Goal: Information Seeking & Learning: Learn about a topic

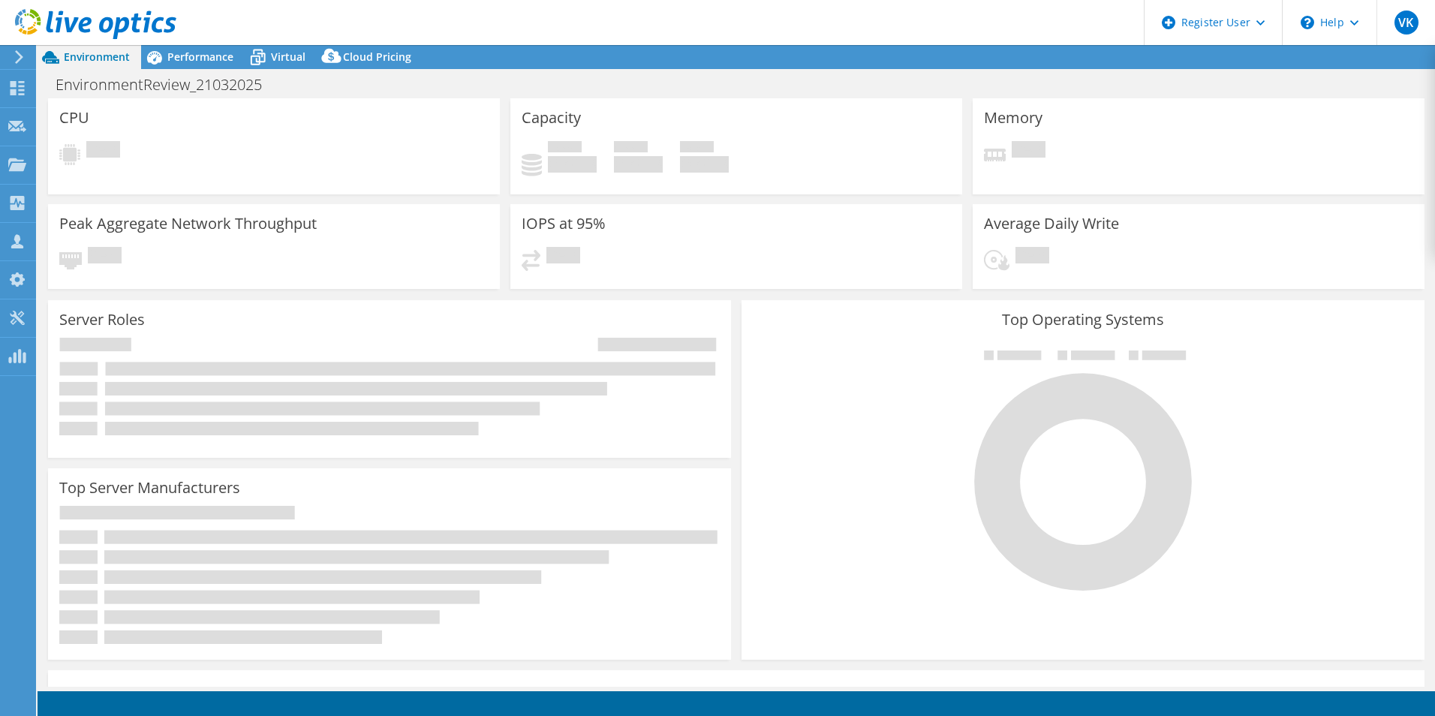
select select "Australia"
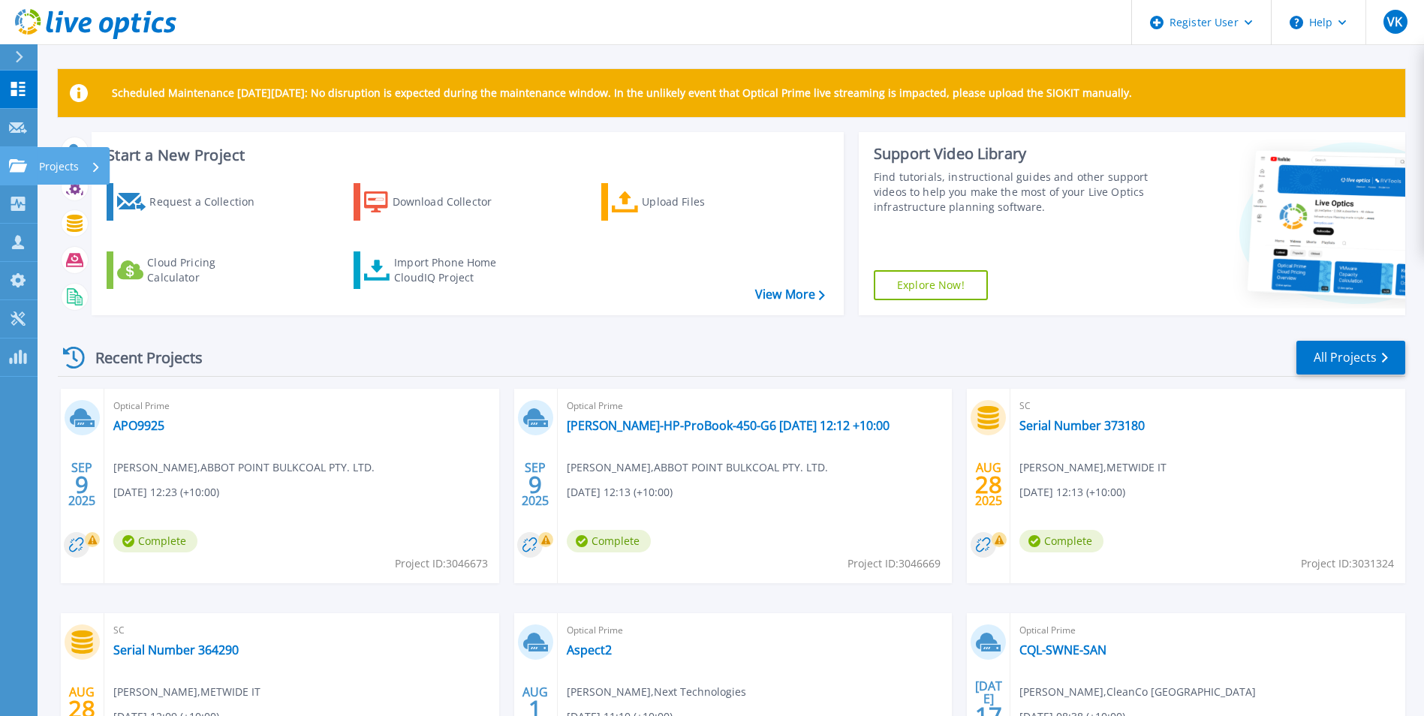
drag, startPoint x: 12, startPoint y: 167, endPoint x: 41, endPoint y: 177, distance: 30.1
click at [12, 167] on icon at bounding box center [18, 165] width 18 height 13
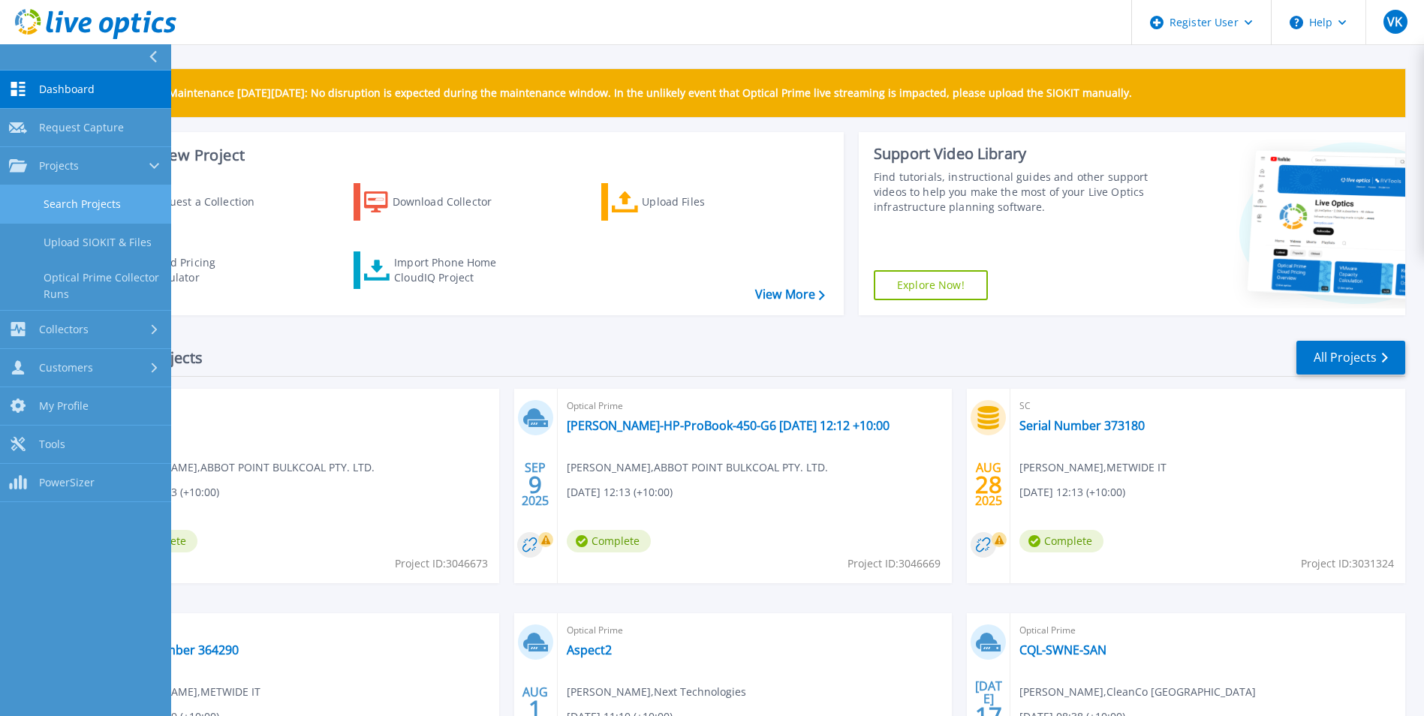
click at [105, 206] on link "Search Projects" at bounding box center [85, 204] width 171 height 38
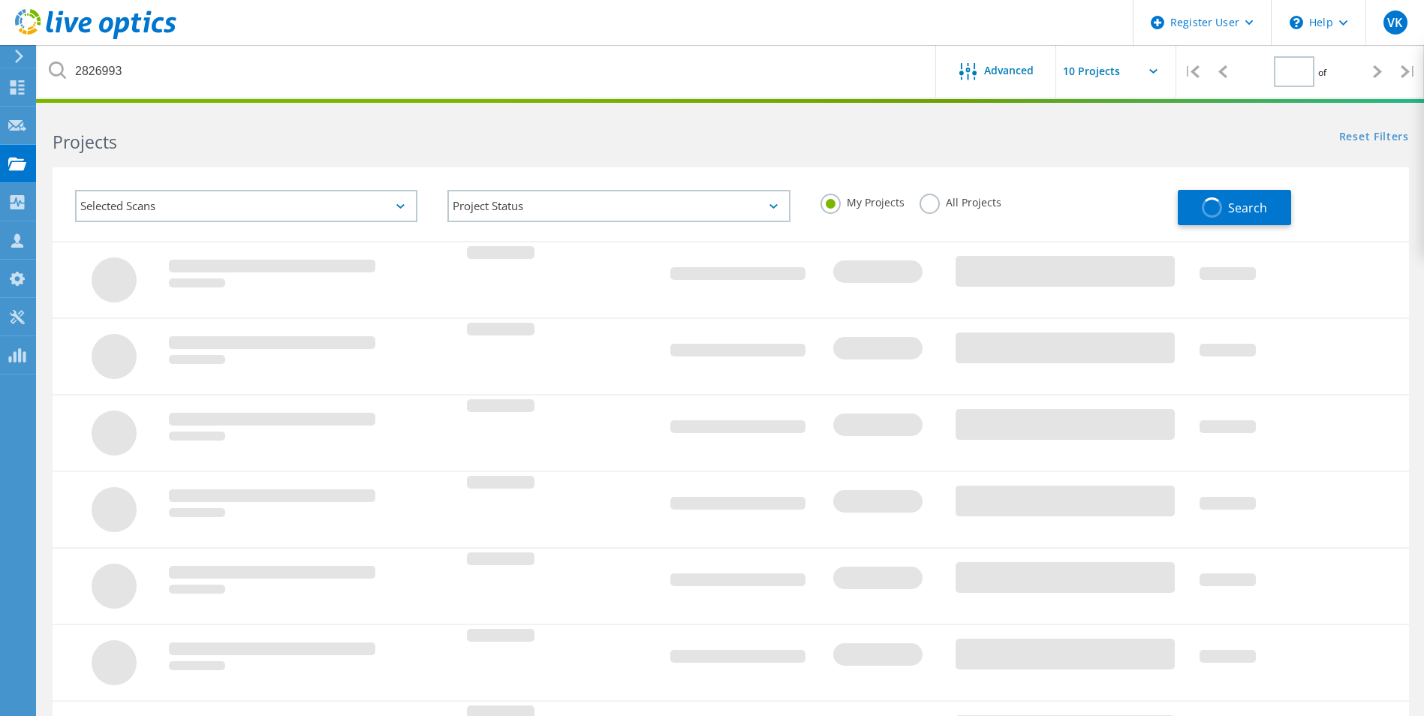
type input "1"
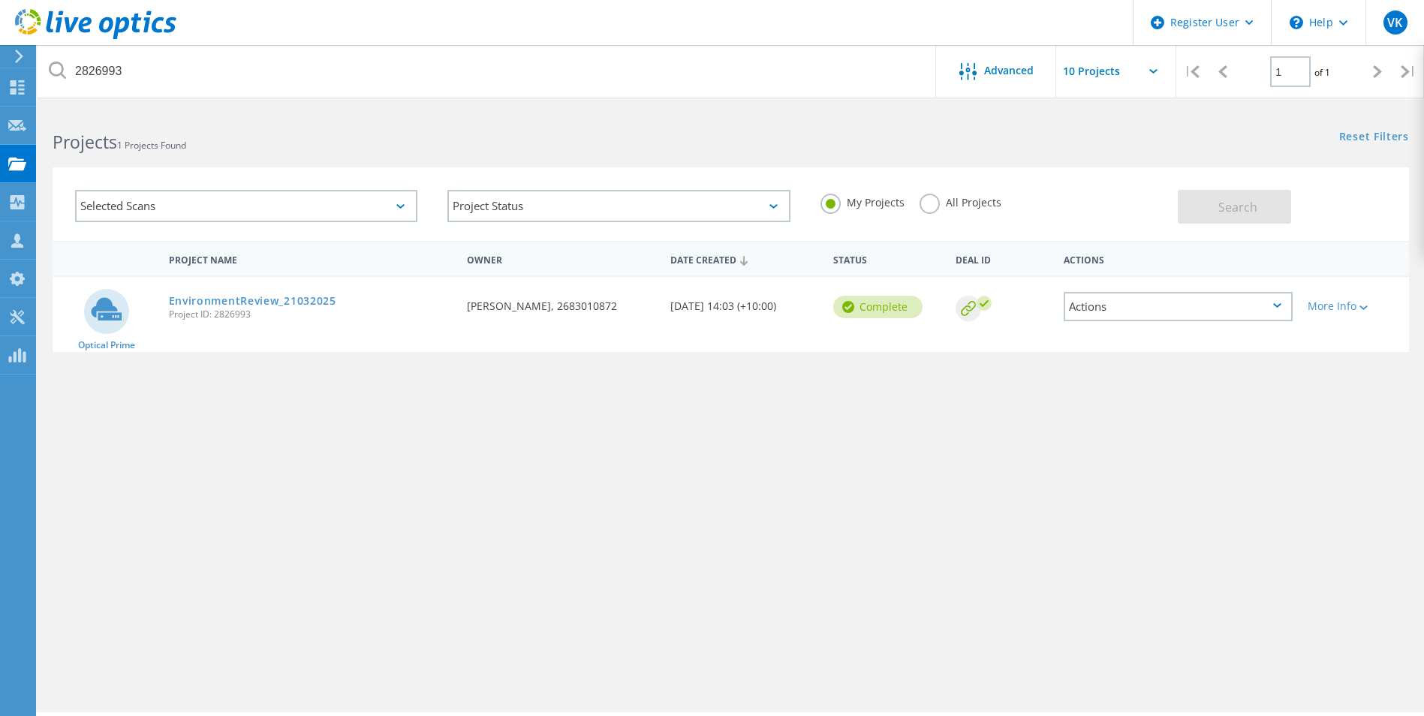
click at [987, 205] on label "All Projects" at bounding box center [960, 201] width 82 height 14
click at [0, 0] on input "All Projects" at bounding box center [0, 0] width 0 height 0
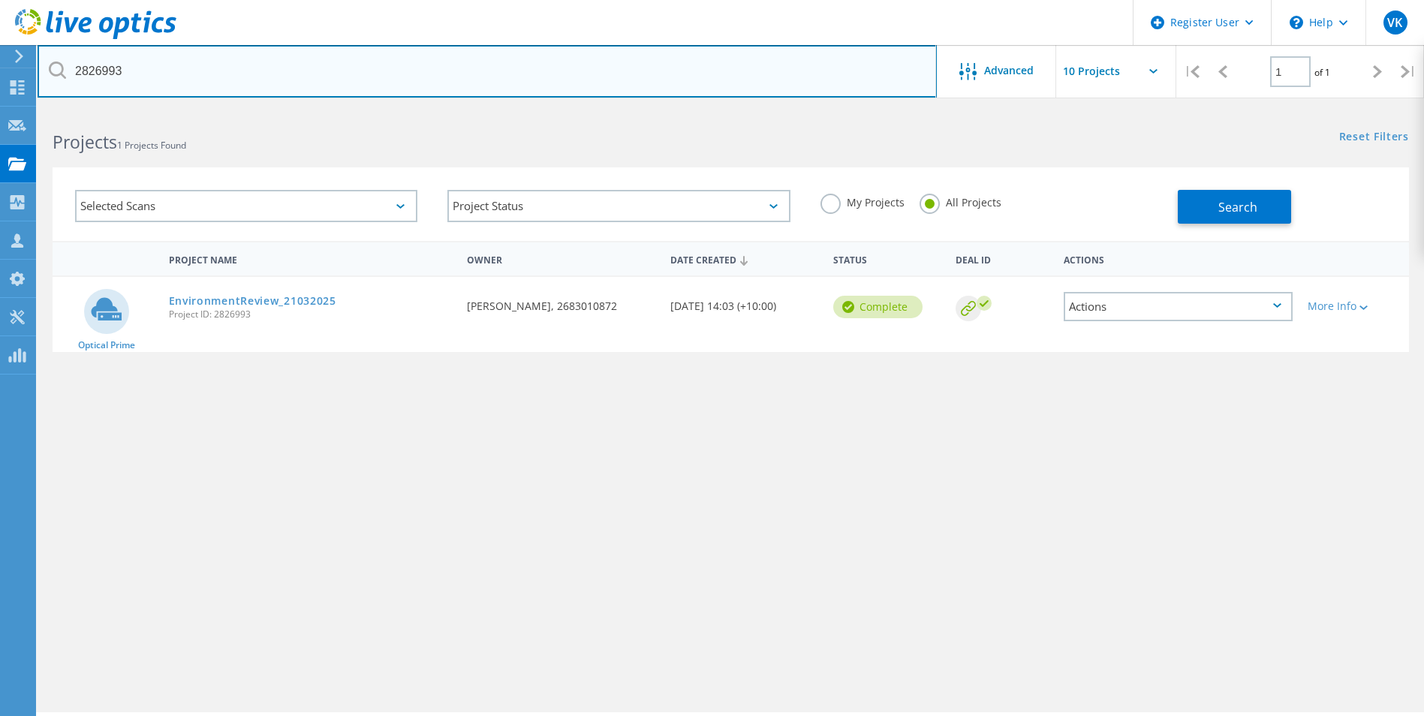
click at [101, 73] on input "2826993" at bounding box center [487, 71] width 899 height 53
type input "2823858"
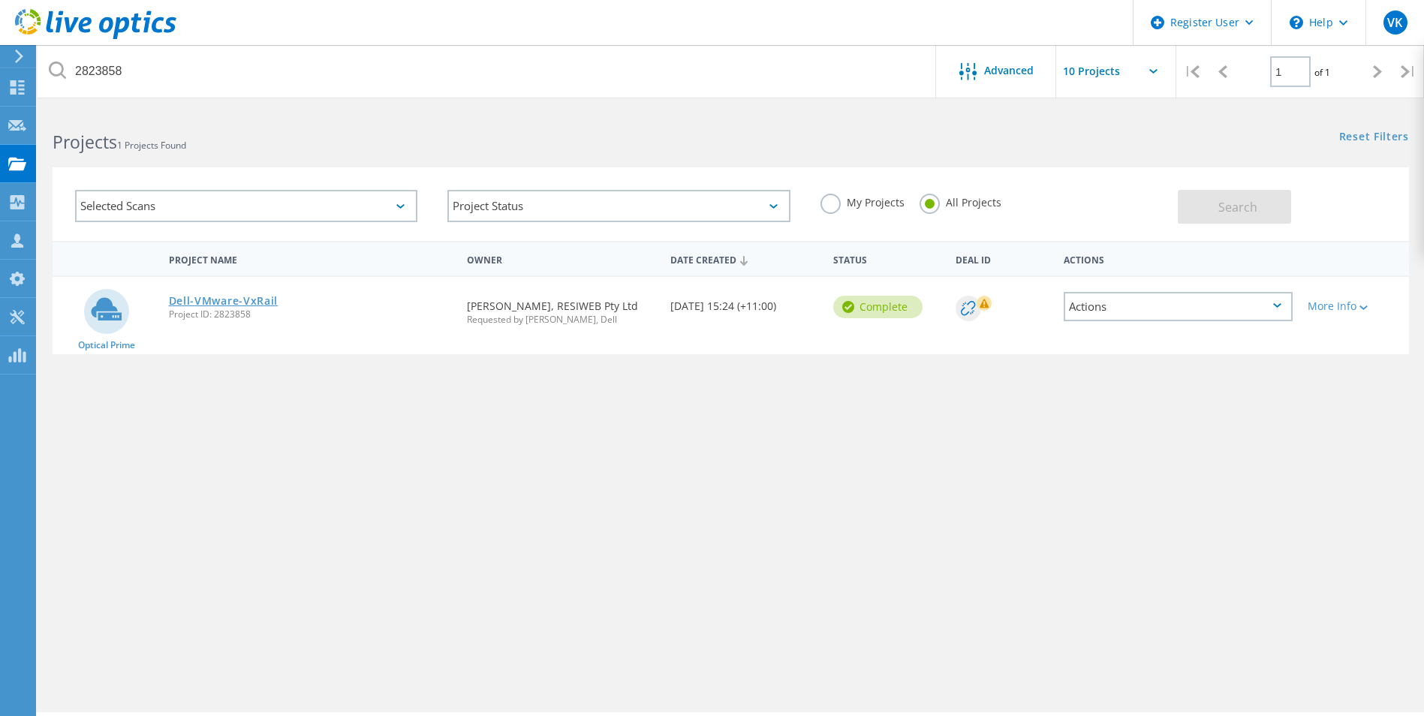
click at [254, 302] on link "Dell-VMware-VxRail" at bounding box center [224, 301] width 110 height 11
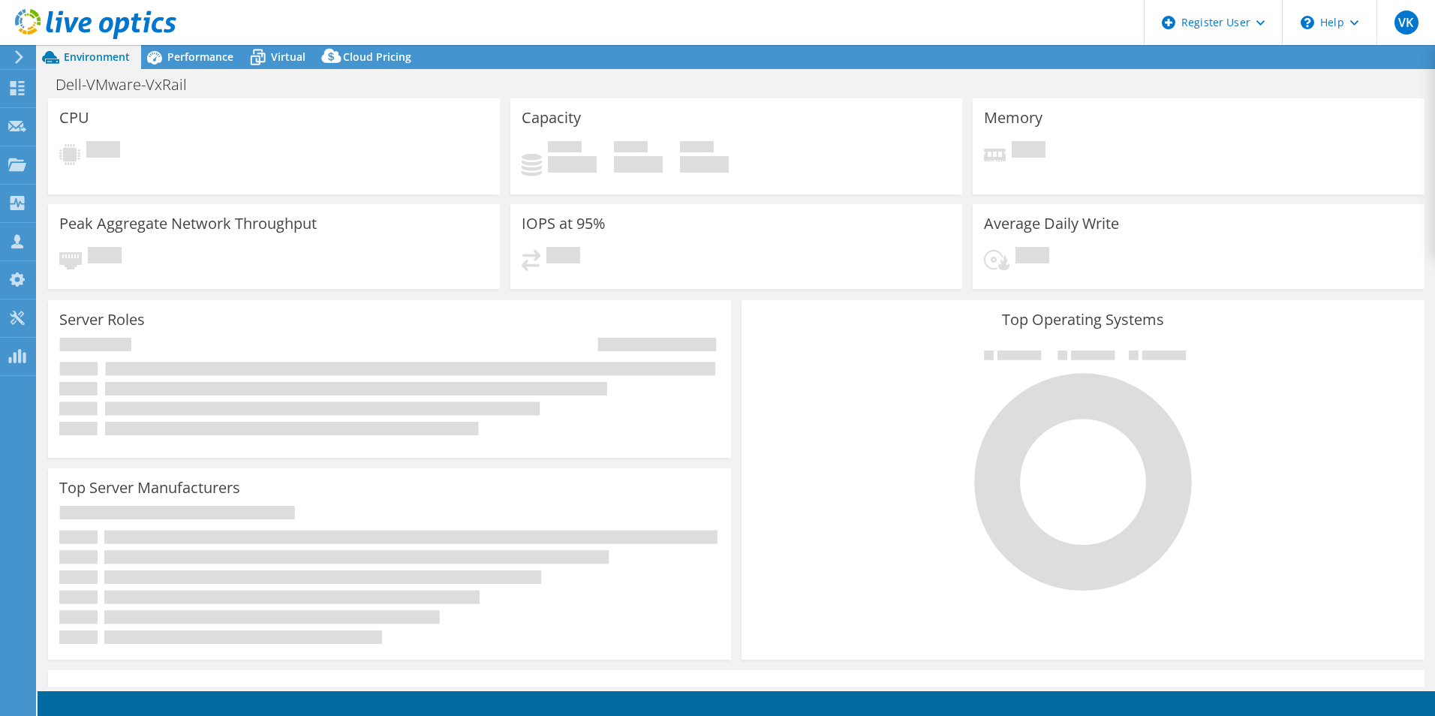
select select "Australia"
select select "AUD"
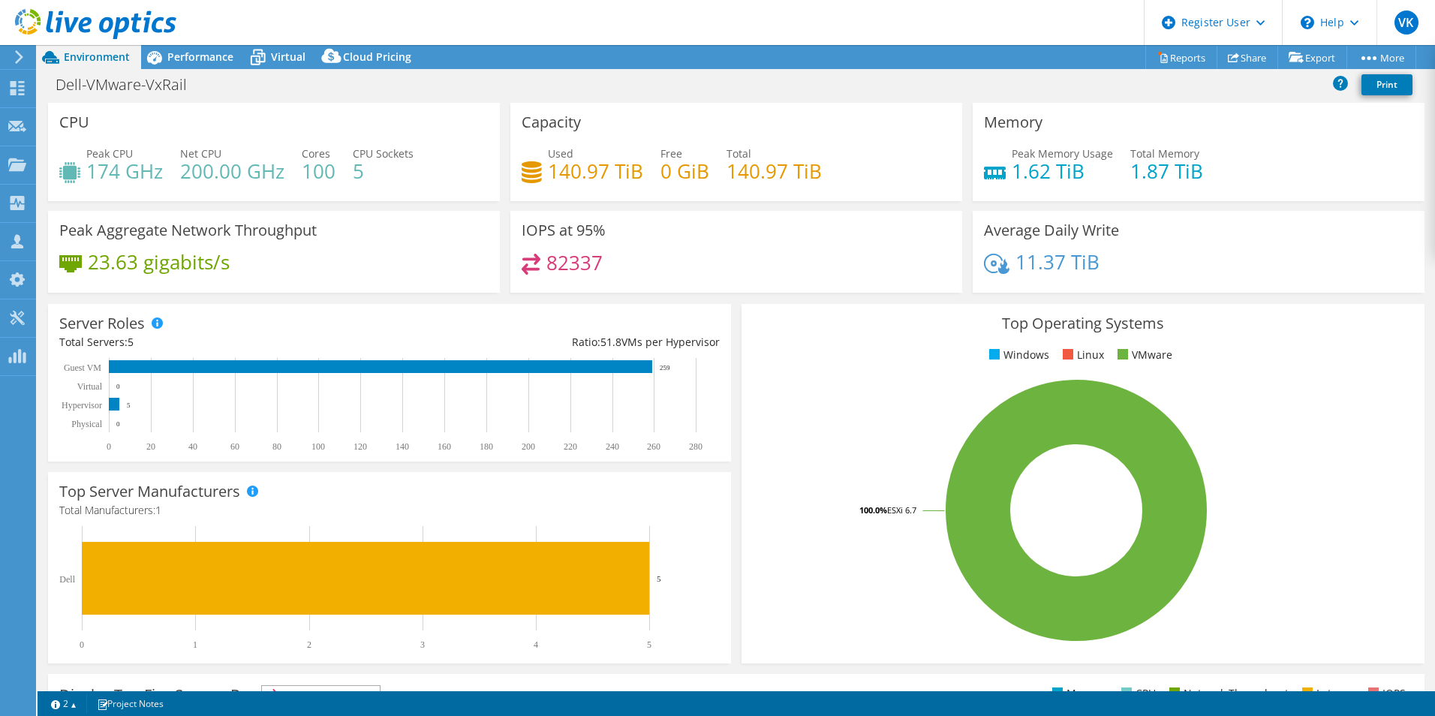
click at [757, 409] on rect at bounding box center [1076, 510] width 647 height 263
drag, startPoint x: 185, startPoint y: 50, endPoint x: 250, endPoint y: 68, distance: 66.8
click at [186, 50] on span "Performance" at bounding box center [200, 57] width 66 height 14
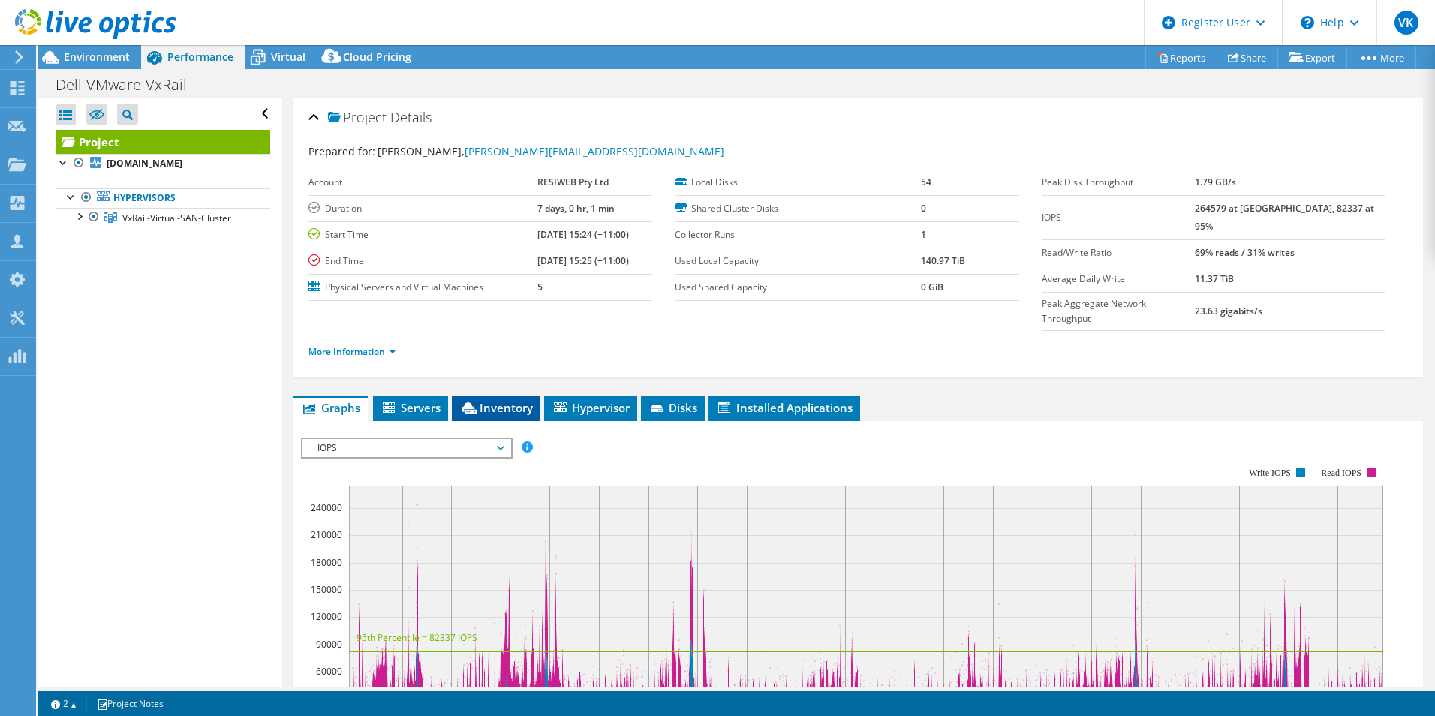
click at [501, 396] on li "Inventory" at bounding box center [496, 409] width 89 height 26
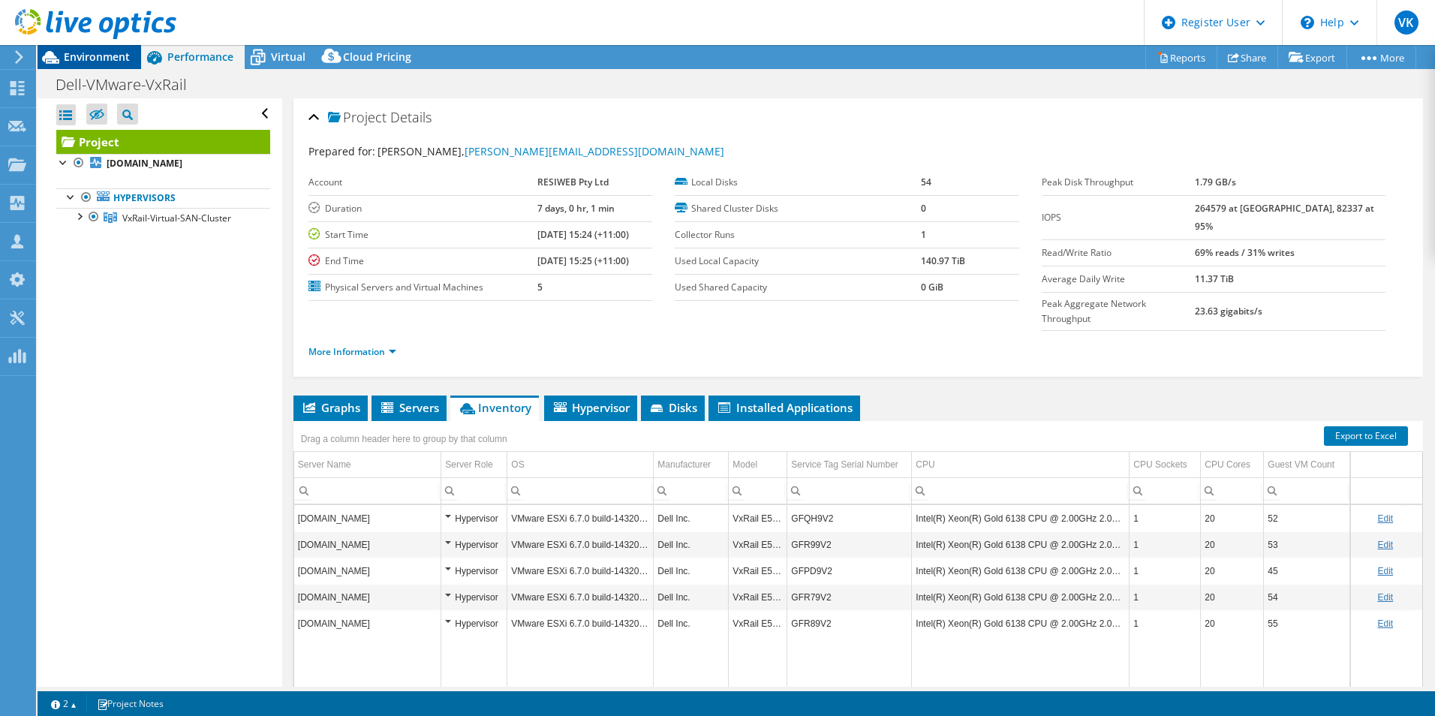
click at [73, 54] on span "Environment" at bounding box center [97, 57] width 66 height 14
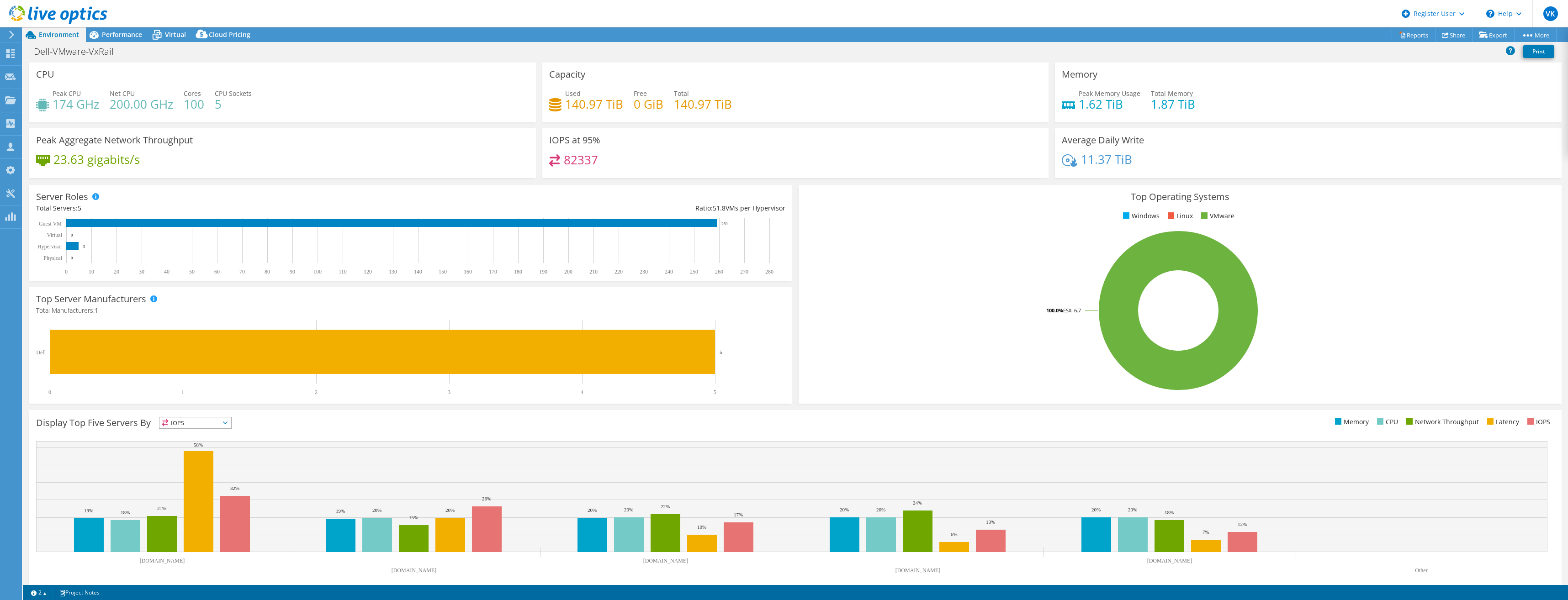
drag, startPoint x: 167, startPoint y: 34, endPoint x: 491, endPoint y: 256, distance: 392.8
click at [169, 36] on span "Virtual" at bounding box center [175, 35] width 21 height 9
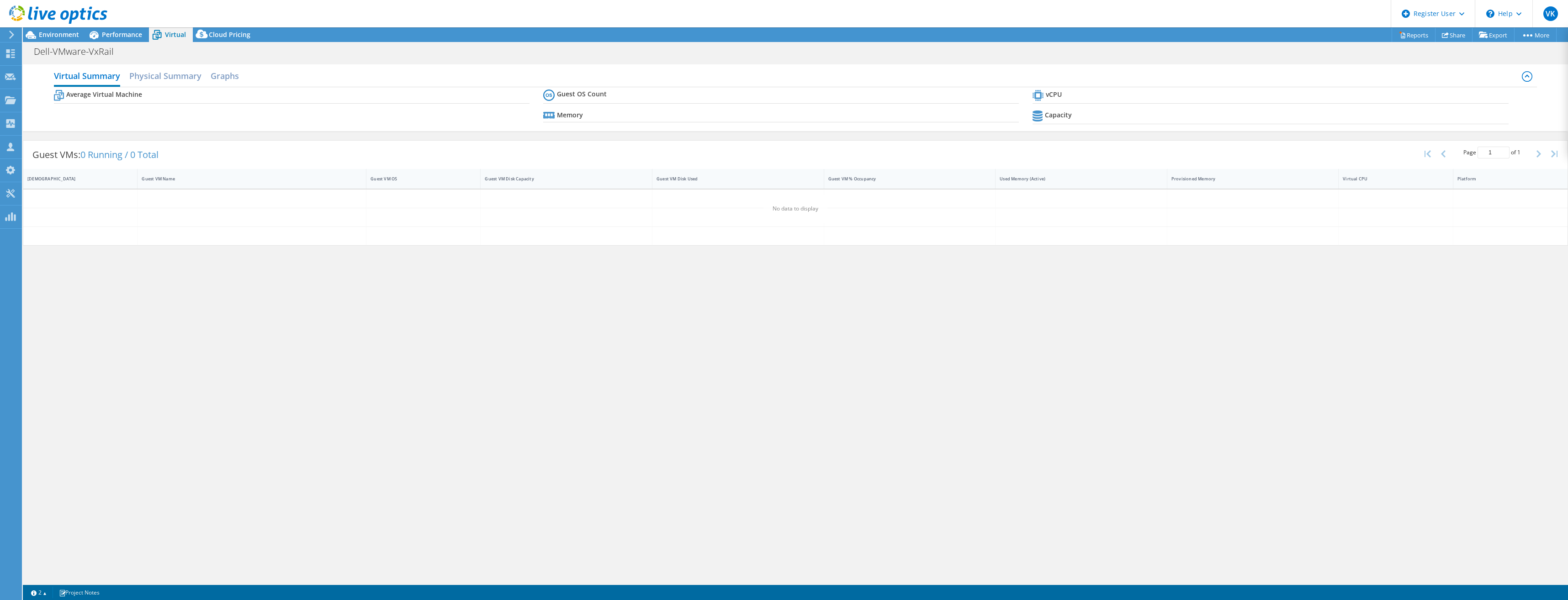
drag, startPoint x: 169, startPoint y: 78, endPoint x: 691, endPoint y: 254, distance: 550.9
click at [169, 79] on h2 "Physical Summary" at bounding box center [165, 76] width 72 height 18
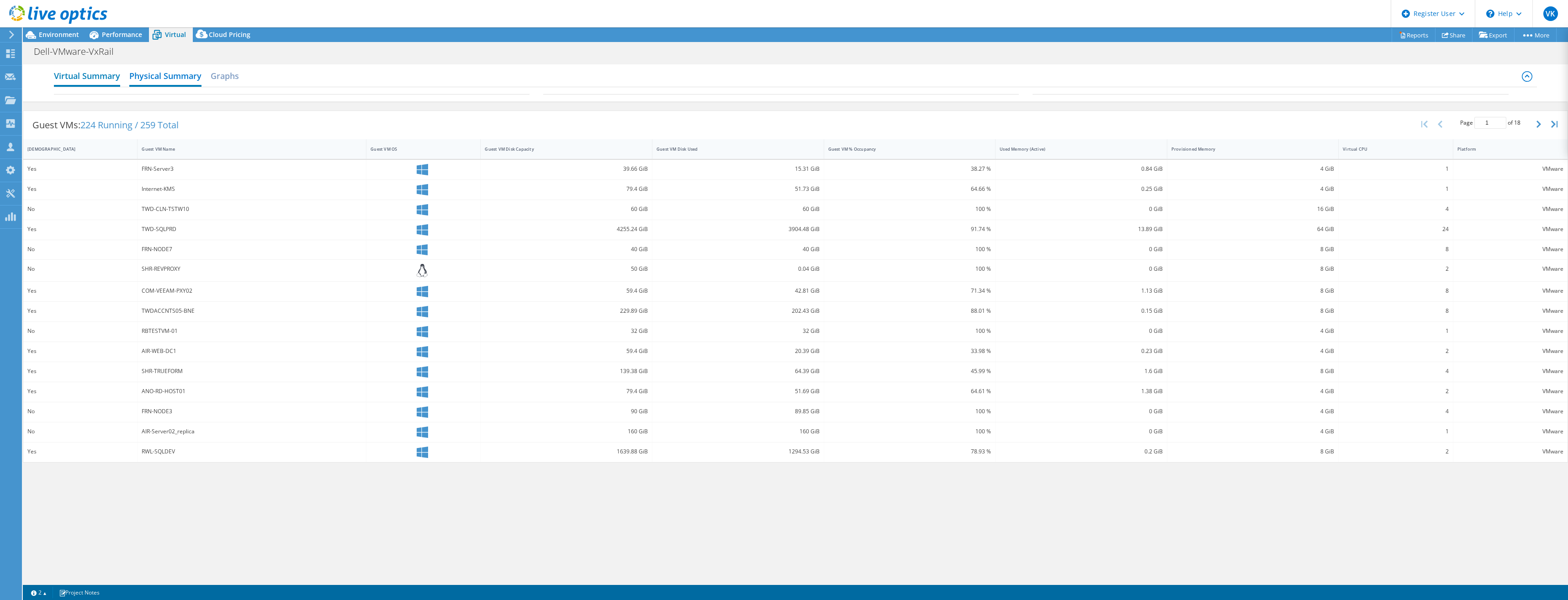
drag, startPoint x: 96, startPoint y: 82, endPoint x: 103, endPoint y: 85, distance: 7.6
click at [97, 82] on h2 "Virtual Summary" at bounding box center [87, 77] width 66 height 20
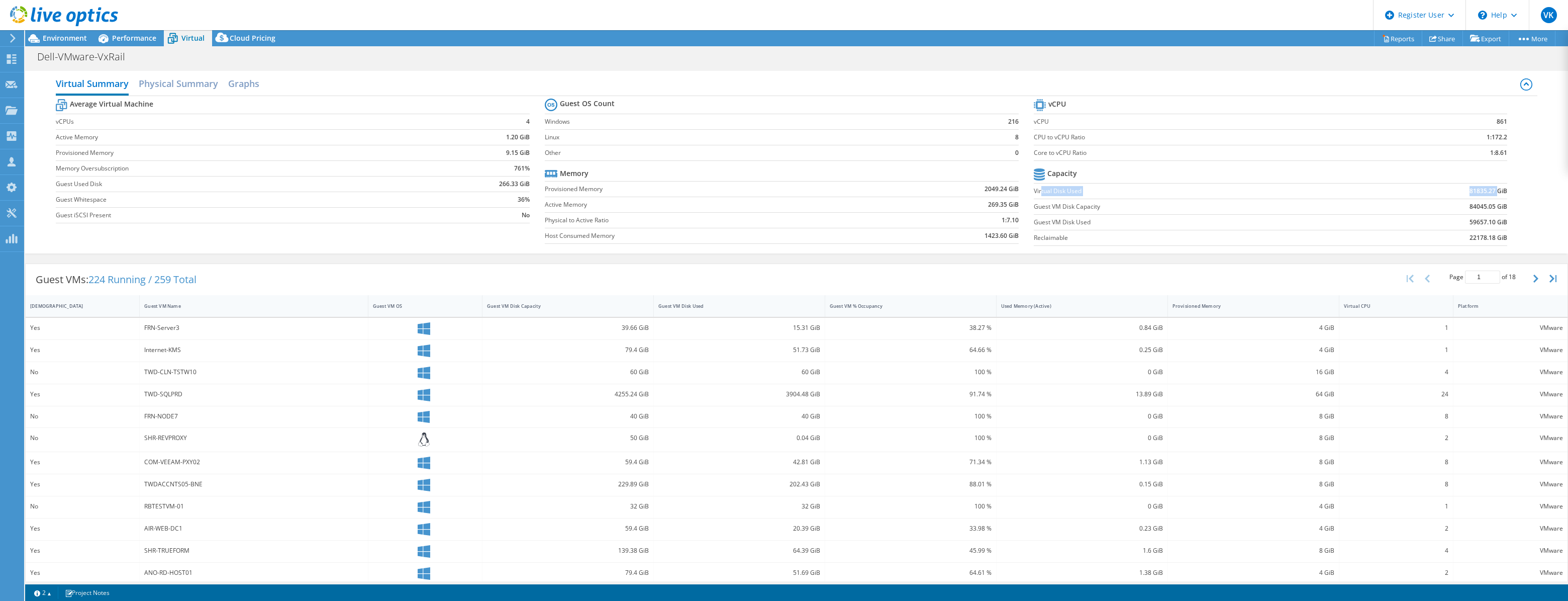
drag, startPoint x: 1036, startPoint y: 190, endPoint x: 1492, endPoint y: 191, distance: 456.0
click at [960, 191] on tr "Virtual Disk Used 81835.27 GiB" at bounding box center [1271, 190] width 474 height 15
drag, startPoint x: 1078, startPoint y: 203, endPoint x: 1123, endPoint y: 204, distance: 45.0
click at [960, 204] on label "Guest VM Disk Capacity" at bounding box center [1188, 206] width 310 height 10
drag, startPoint x: 1123, startPoint y: 204, endPoint x: 1196, endPoint y: 219, distance: 74.5
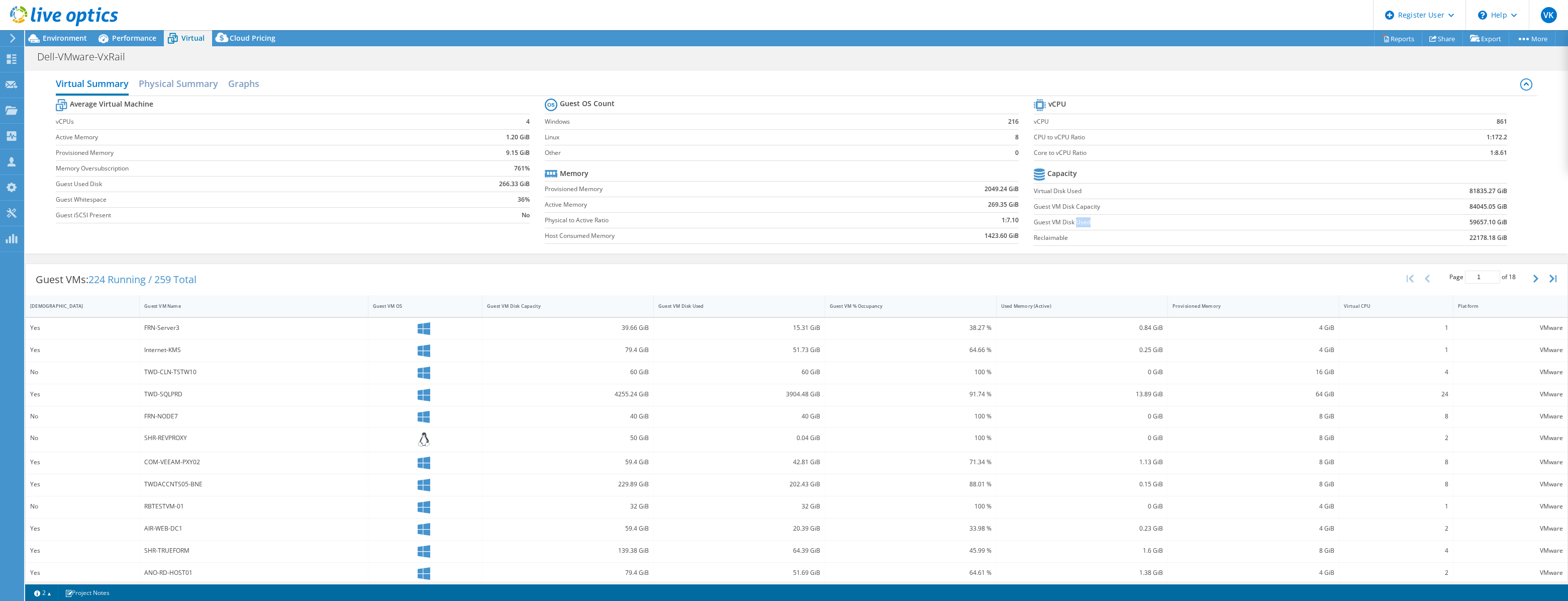
click at [960, 218] on label "Guest VM Disk Used" at bounding box center [1188, 222] width 310 height 10
click at [960, 223] on b "59657.10 GiB" at bounding box center [1488, 222] width 37 height 10
drag, startPoint x: 1458, startPoint y: 198, endPoint x: 1431, endPoint y: 196, distance: 27.1
click at [960, 196] on tbody "Capacity Virtual Disk Used 81835.27 GiB Guest VM Disk Capacity 84045.05 GiB Gue…" at bounding box center [1271, 206] width 474 height 80
drag, startPoint x: 1431, startPoint y: 196, endPoint x: 1447, endPoint y: 206, distance: 18.9
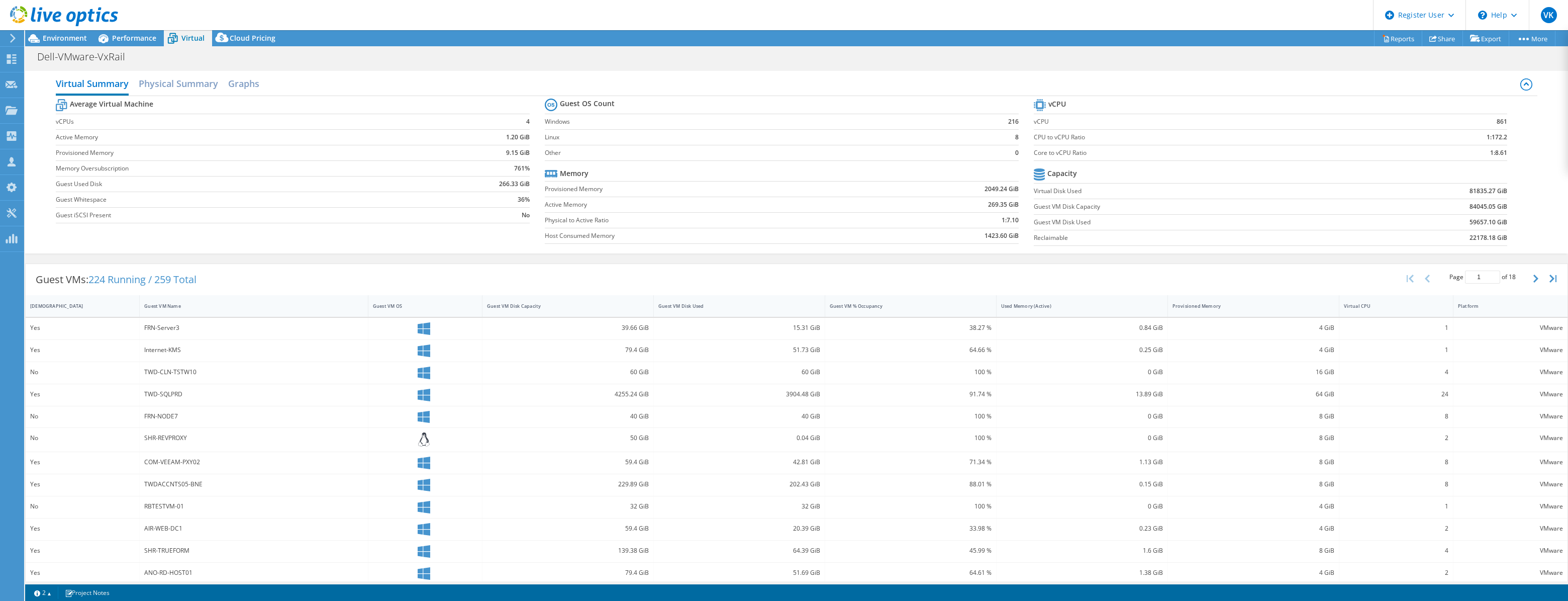
click at [960, 196] on td "81835.27 GiB" at bounding box center [1425, 190] width 164 height 15
drag, startPoint x: 1458, startPoint y: 238, endPoint x: 1510, endPoint y: 236, distance: 52.0
click at [960, 236] on section "vCPU vCPU 861 CPU to vCPU Ratio 1:172.2 Core to vCPU Ratio 1:8.61 Capacity Virt…" at bounding box center [1278, 174] width 489 height 154
drag, startPoint x: 1511, startPoint y: 236, endPoint x: 1505, endPoint y: 237, distance: 6.1
click at [960, 237] on section "vCPU vCPU 861 CPU to vCPU Ratio 1:172.2 Core to vCPU Ratio 1:8.61 Capacity Virt…" at bounding box center [1278, 174] width 489 height 154
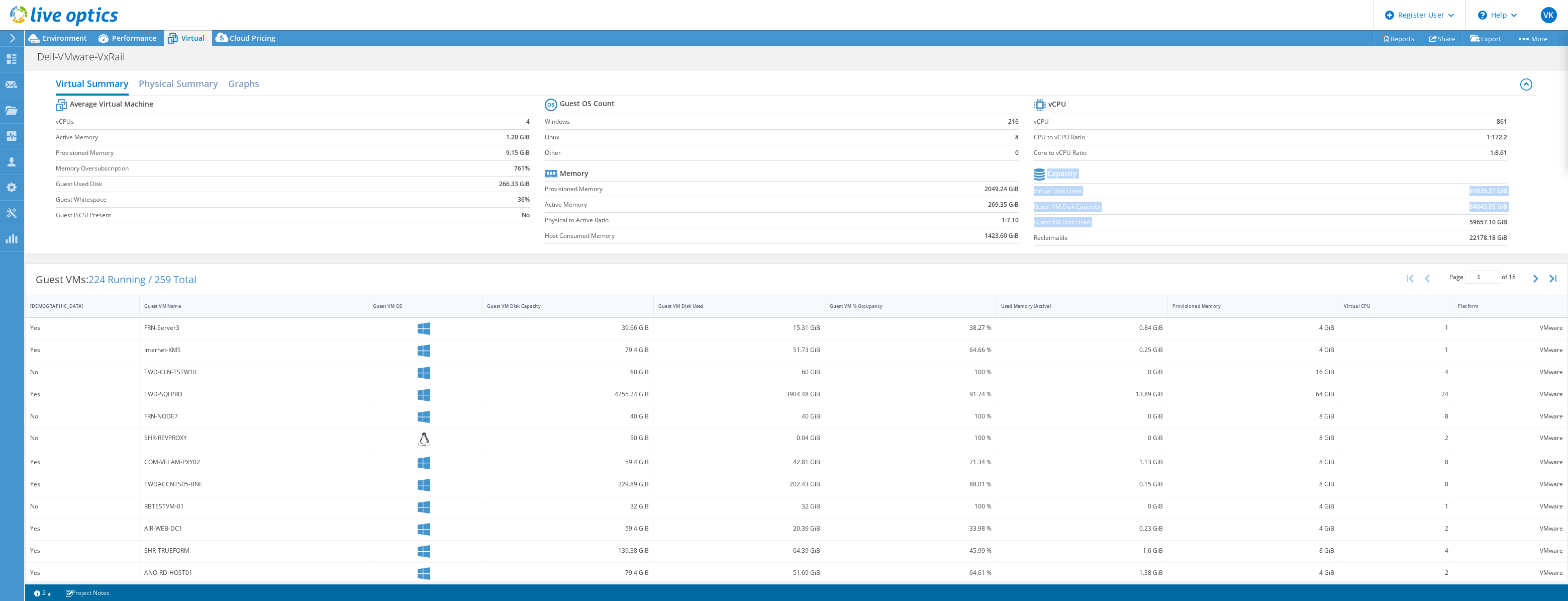
drag, startPoint x: 1494, startPoint y: 223, endPoint x: 1404, endPoint y: 212, distance: 90.7
click at [960, 212] on section "vCPU vCPU 861 CPU to vCPU Ratio 1:172.2 Core to vCPU Ratio 1:8.61 Capacity Virt…" at bounding box center [1278, 174] width 489 height 154
drag, startPoint x: 1404, startPoint y: 212, endPoint x: 1365, endPoint y: 216, distance: 39.2
click at [960, 212] on td "84045.05 GiB" at bounding box center [1425, 206] width 164 height 15
drag, startPoint x: 1158, startPoint y: 206, endPoint x: 1348, endPoint y: 210, distance: 190.0
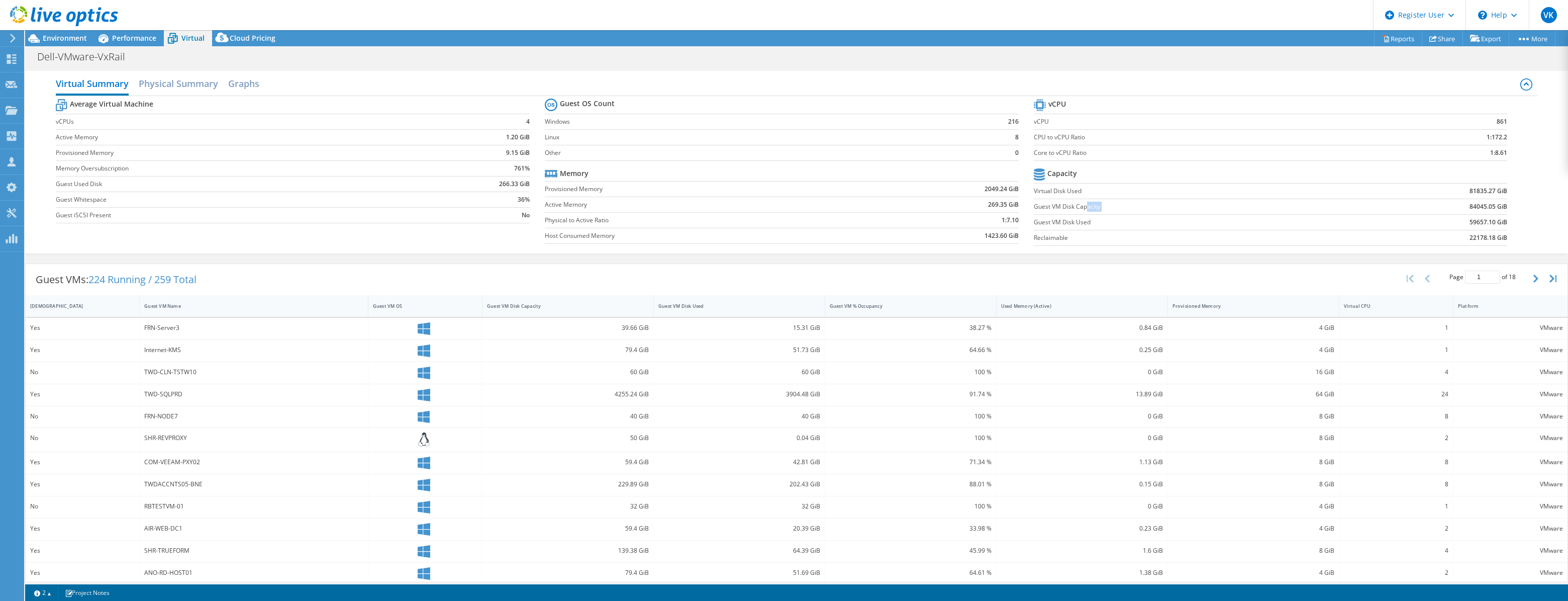
click at [960, 210] on tr "Guest VM Disk Capacity 84045.05 GiB" at bounding box center [1271, 206] width 474 height 15
drag, startPoint x: 1348, startPoint y: 210, endPoint x: 1285, endPoint y: 223, distance: 64.3
click at [960, 223] on label "Guest VM Disk Used" at bounding box center [1188, 222] width 310 height 10
click at [179, 86] on h2 "Physical Summary" at bounding box center [178, 84] width 80 height 22
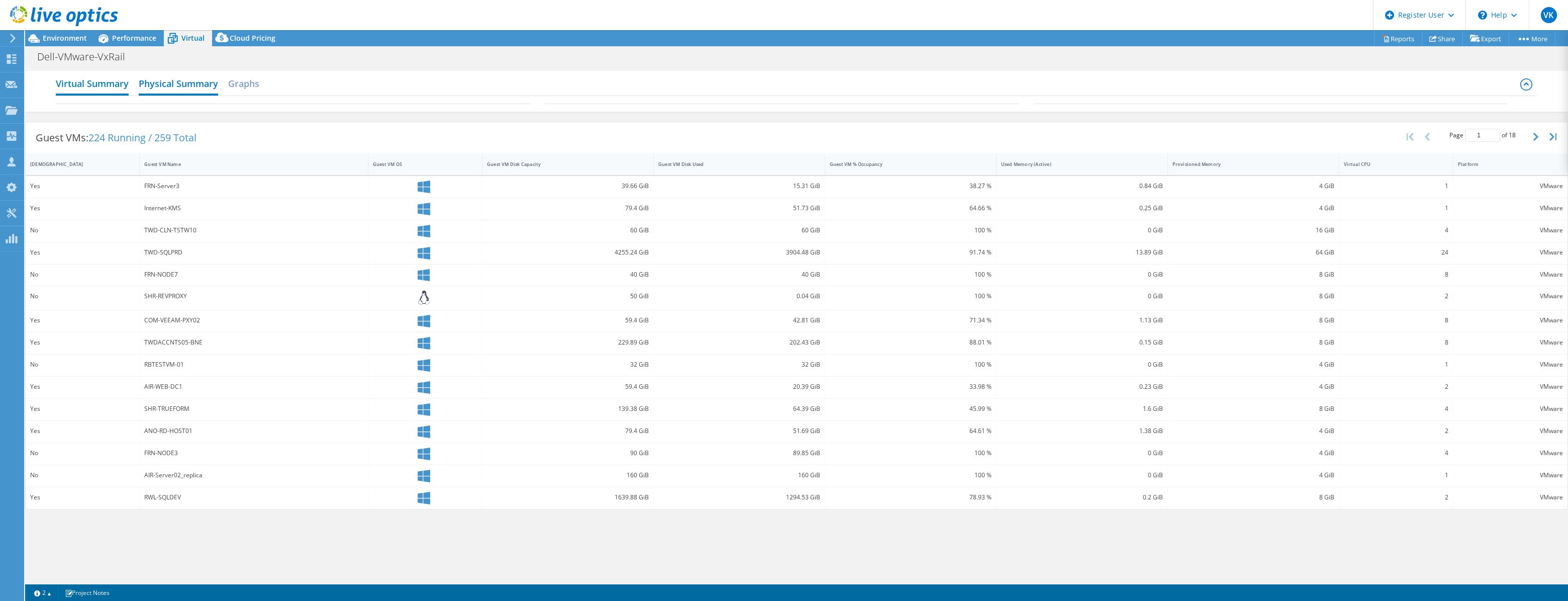
click at [112, 90] on h2 "Virtual Summary" at bounding box center [92, 84] width 73 height 22
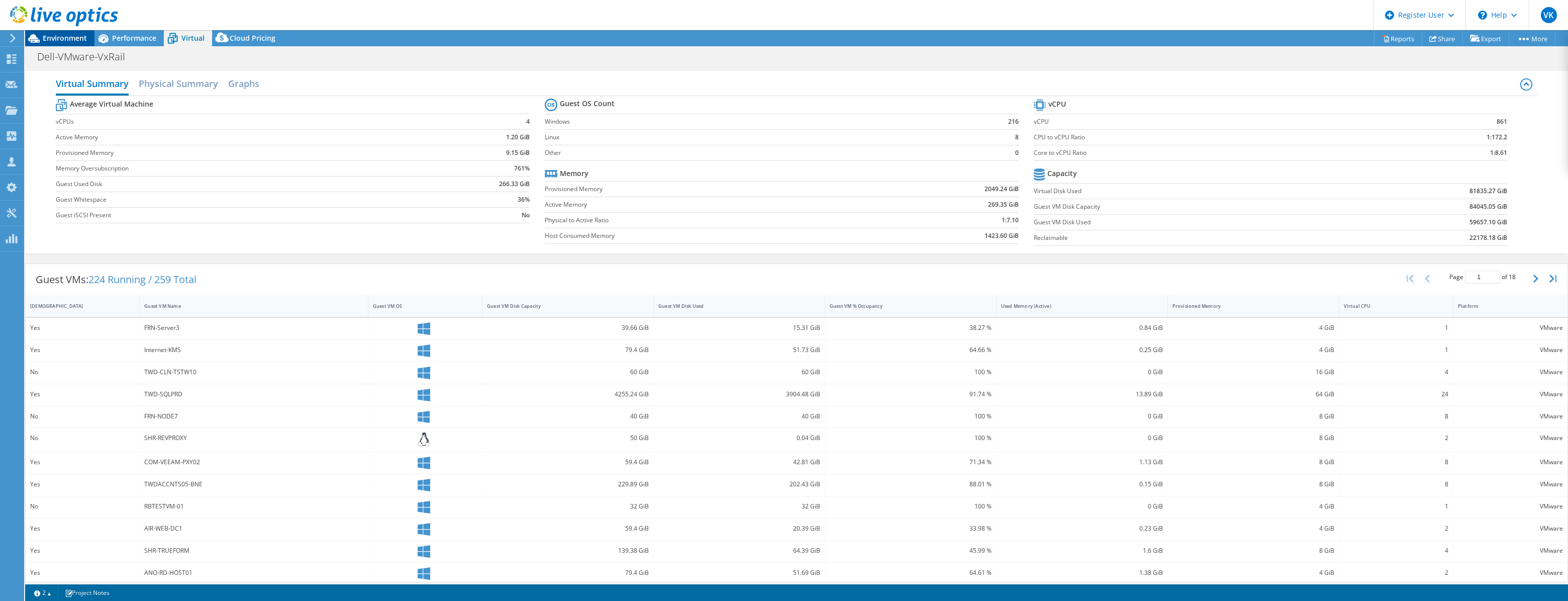
click at [80, 38] on span "Environment" at bounding box center [65, 38] width 44 height 9
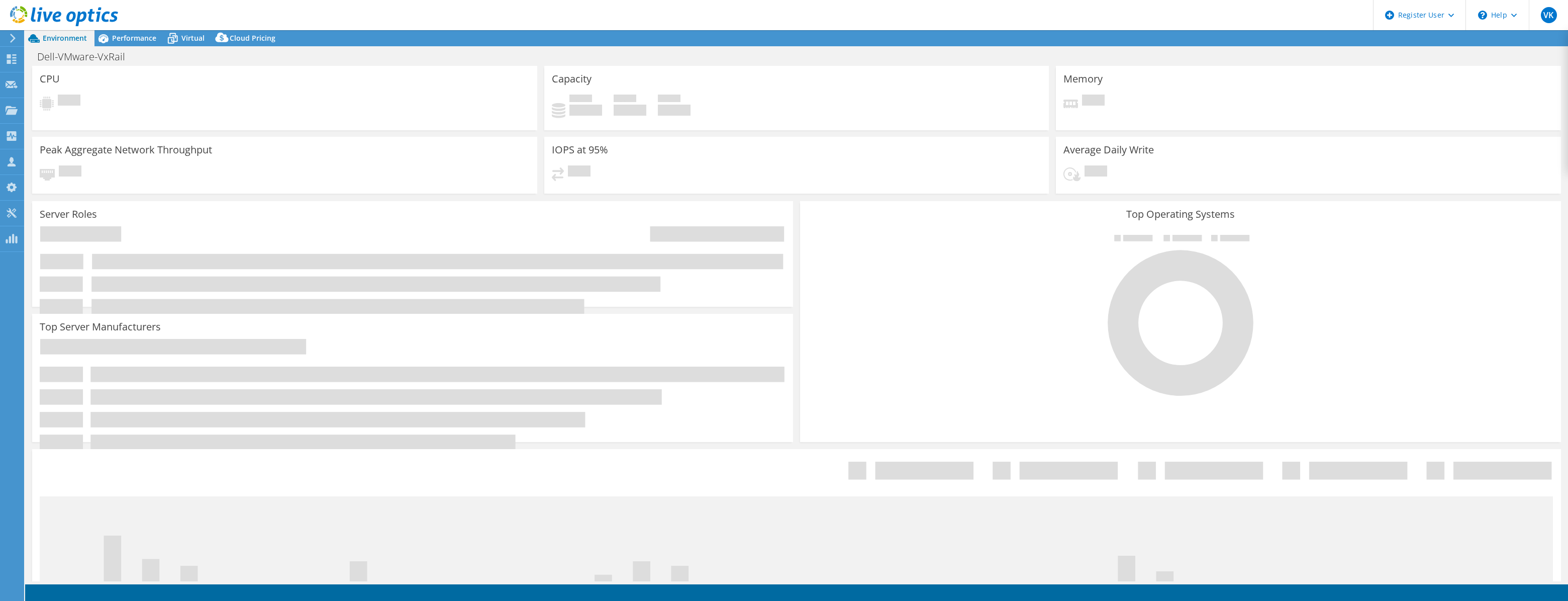
select select "[GEOGRAPHIC_DATA]"
select select "AUD"
